Goal: Information Seeking & Learning: Learn about a topic

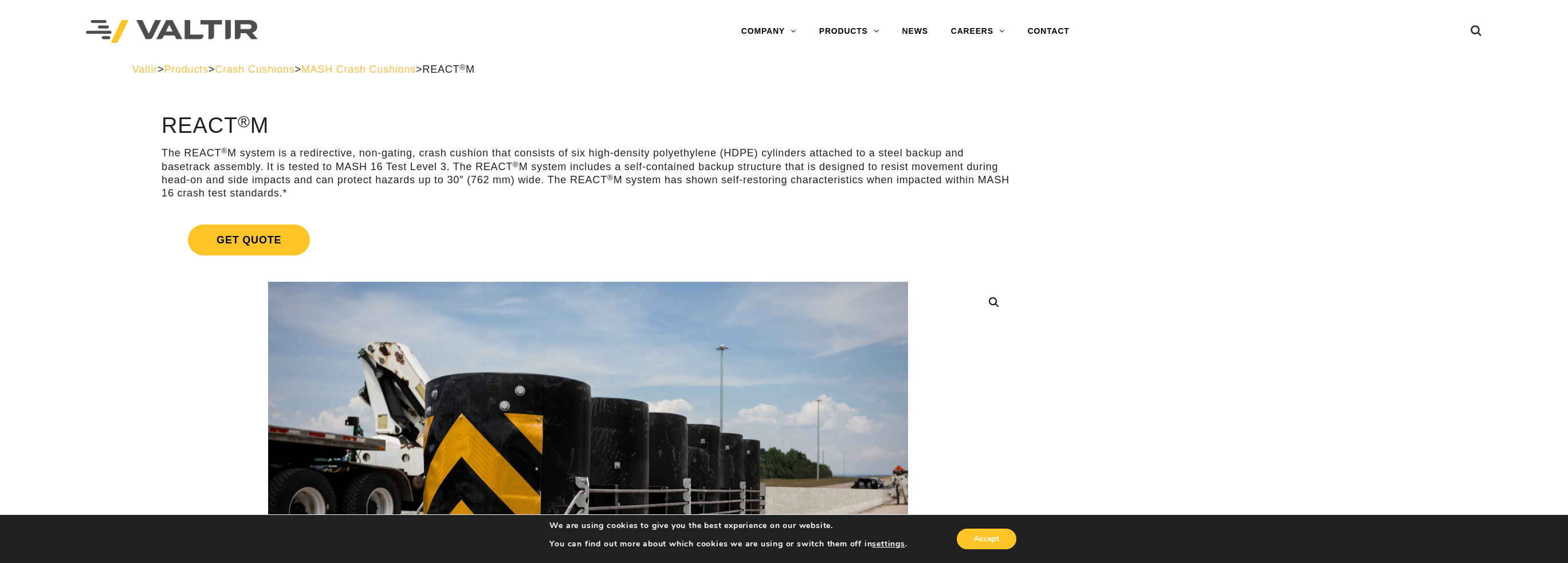
click at [380, 68] on span "MASH Crash Cushions" at bounding box center [358, 69] width 115 height 11
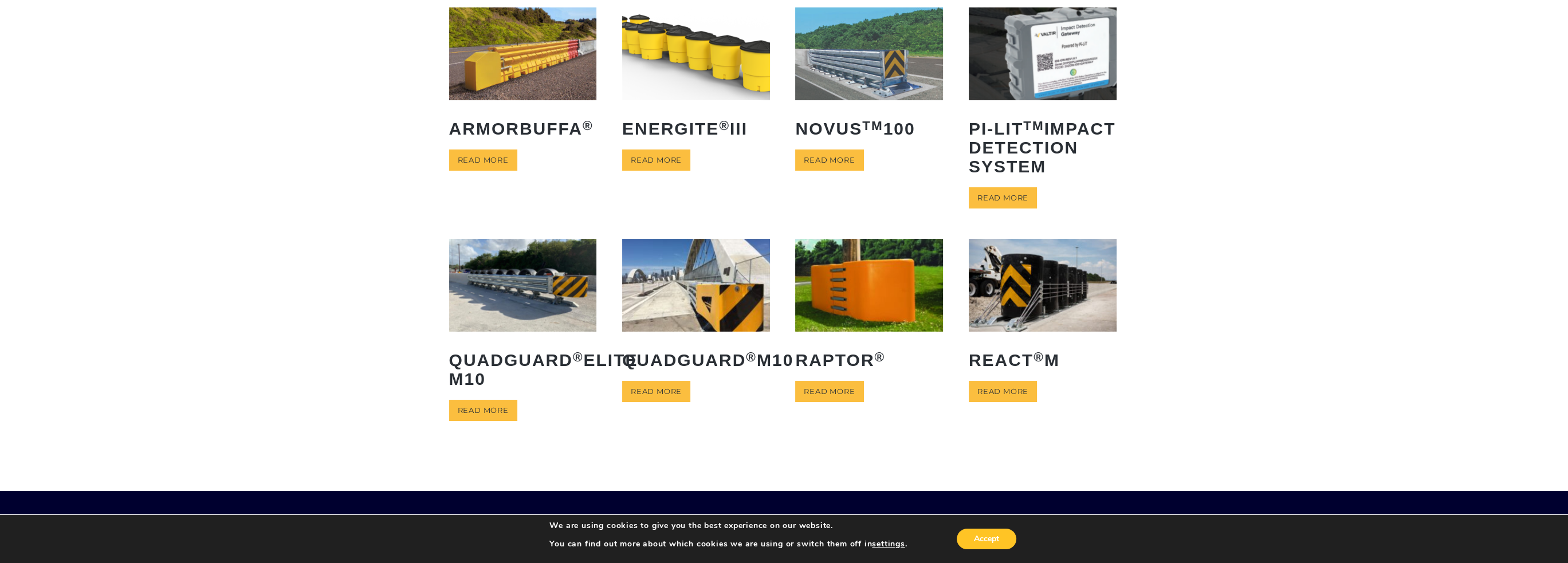
scroll to position [172, 0]
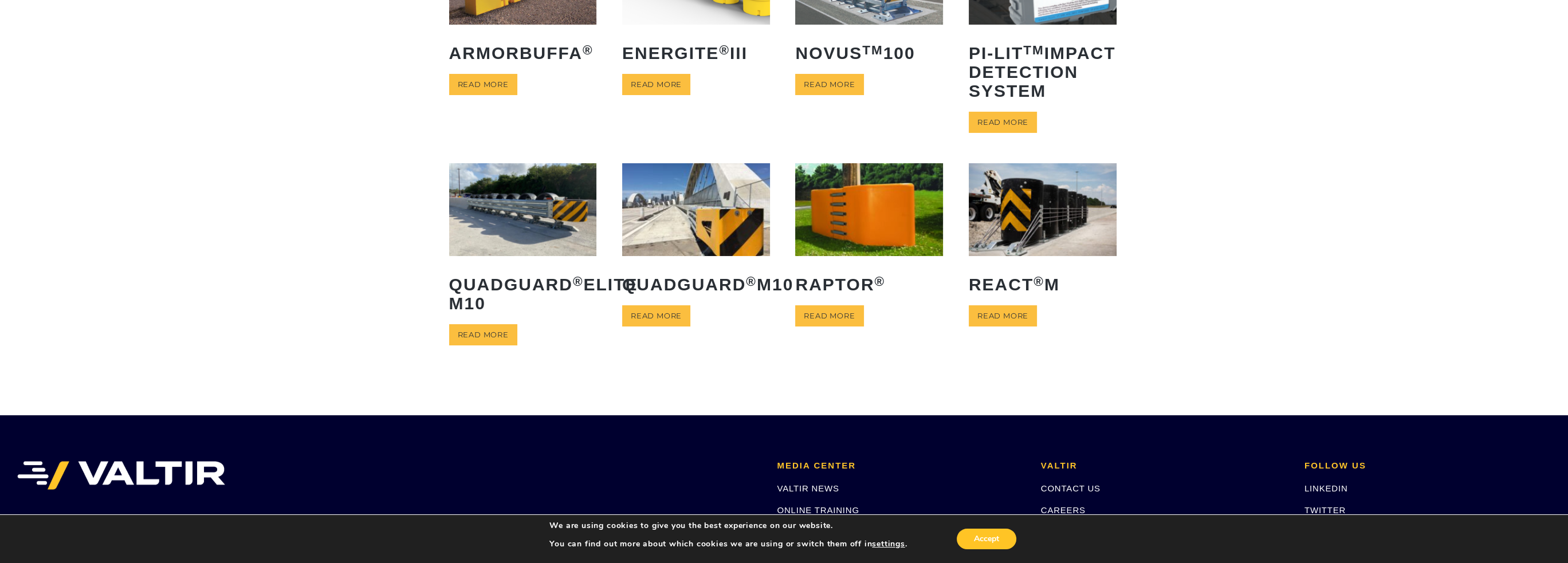
click at [509, 227] on img at bounding box center [523, 209] width 148 height 92
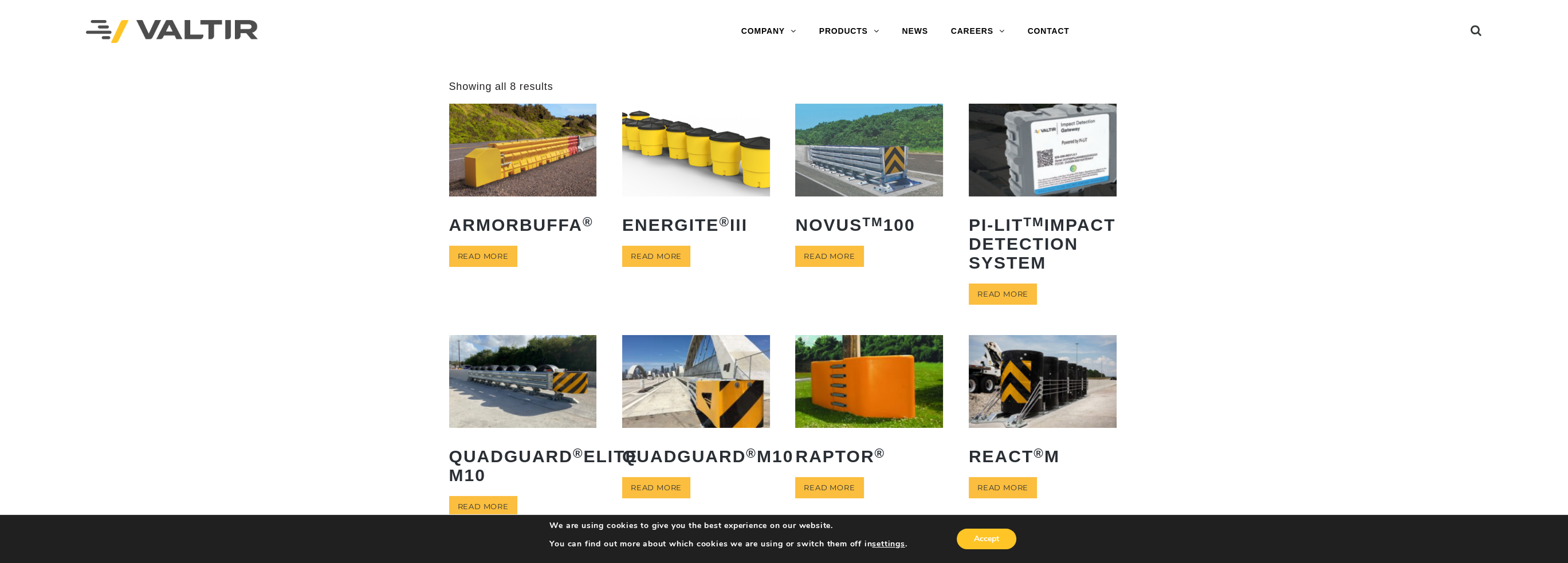
click at [859, 162] on img at bounding box center [869, 150] width 148 height 92
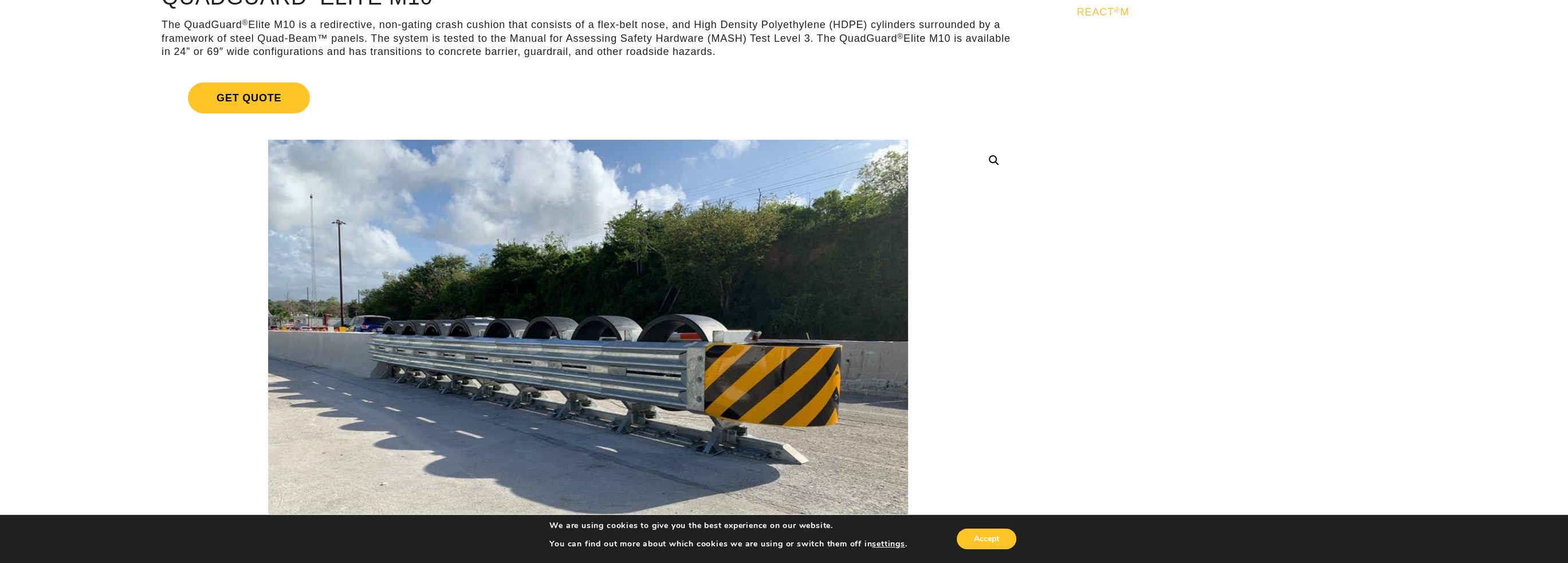
scroll to position [229, 0]
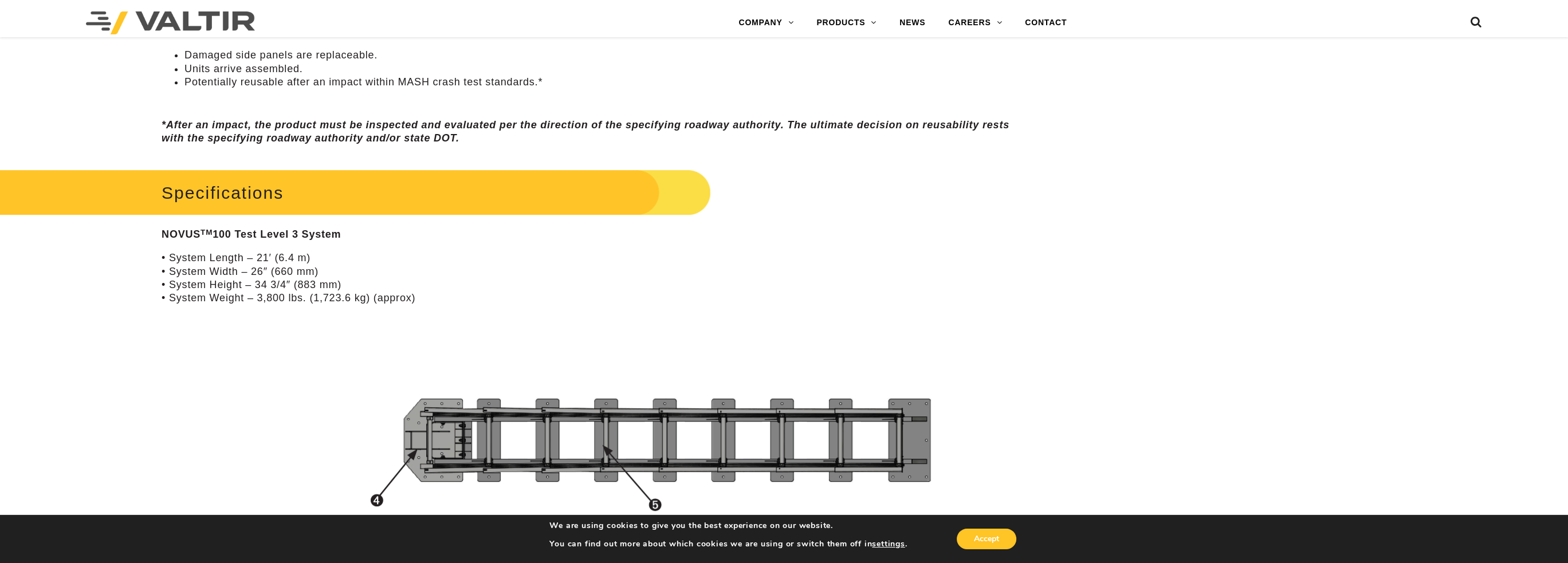
scroll to position [1146, 0]
